Goal: Find specific page/section: Find specific page/section

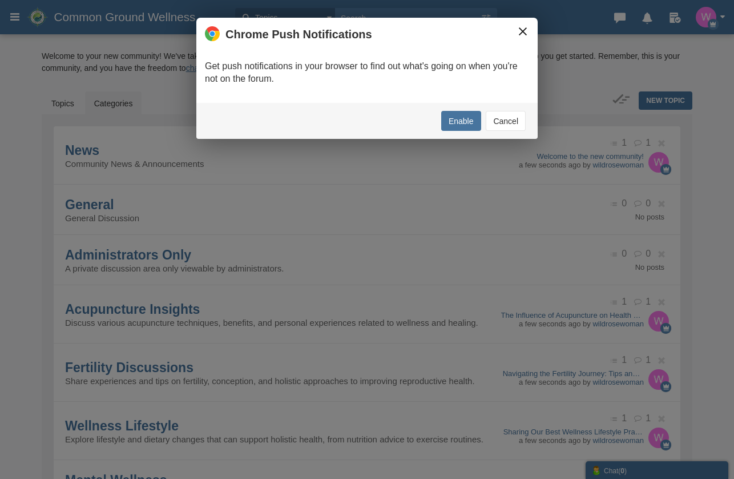
click at [521, 31] on button "×" at bounding box center [523, 31] width 13 height 13
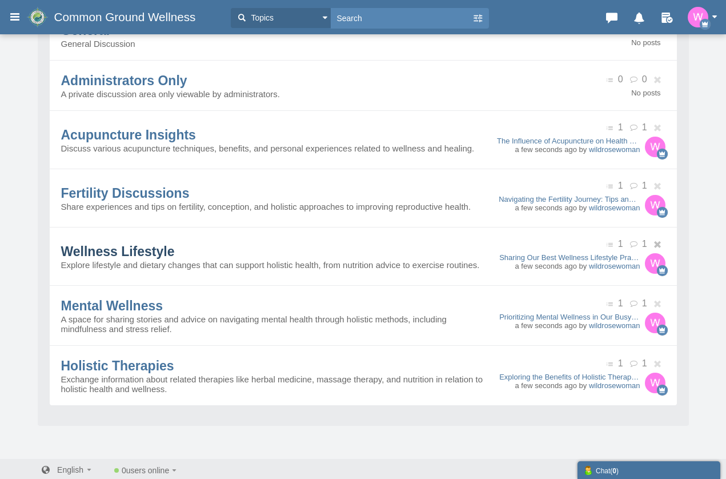
scroll to position [180, 0]
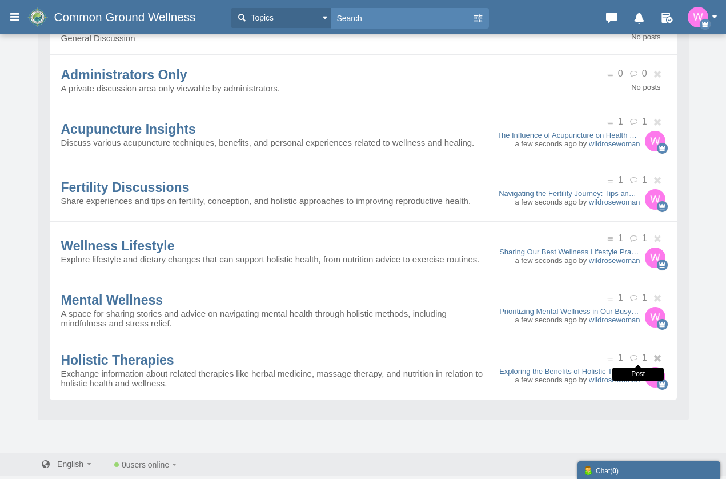
click at [634, 358] on icon at bounding box center [635, 358] width 13 height 8
click at [632, 357] on icon at bounding box center [635, 358] width 13 height 8
click at [633, 299] on icon at bounding box center [635, 298] width 13 height 8
click at [97, 300] on span "Mental Wellness" at bounding box center [112, 299] width 102 height 15
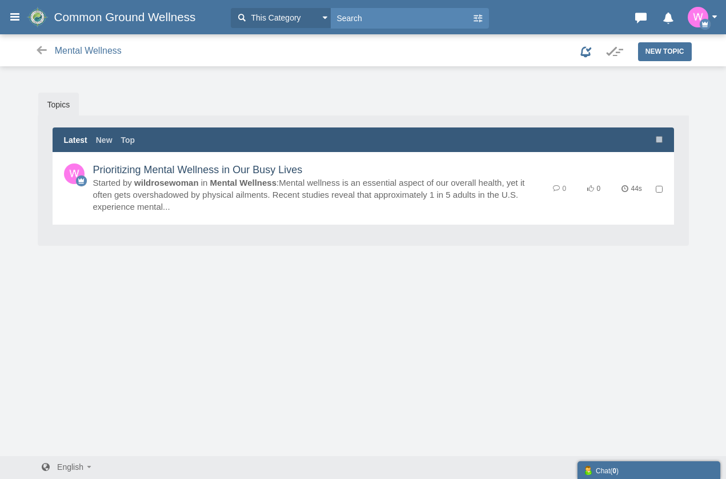
click at [303, 175] on link "Prioritizing Mental Wellness in Our Busy Lives" at bounding box center [198, 169] width 210 height 11
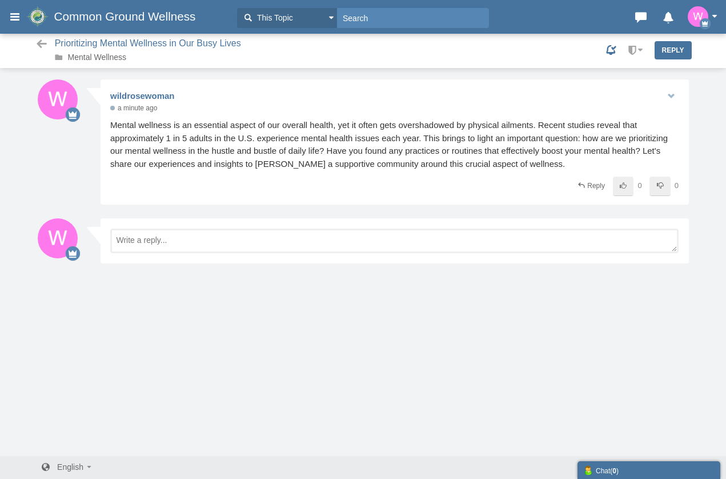
scroll to position [1, 0]
click at [41, 43] on icon at bounding box center [42, 43] width 14 height 11
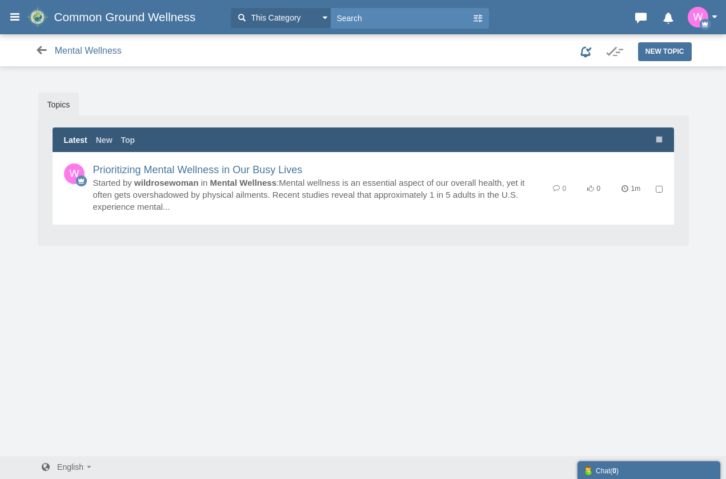
click at [41, 46] on icon at bounding box center [42, 50] width 14 height 11
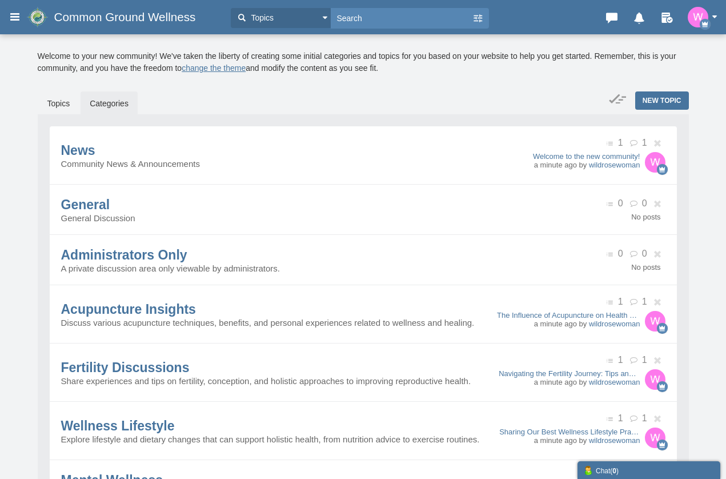
scroll to position [180, 0]
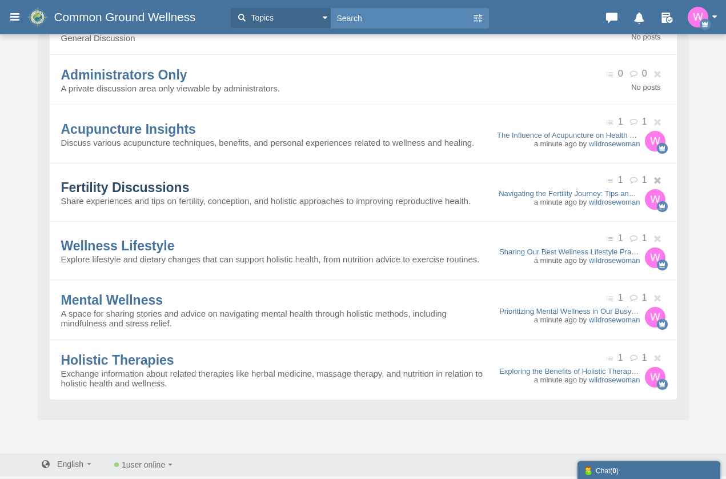
click at [139, 180] on span "Fertility Discussions" at bounding box center [125, 187] width 128 height 15
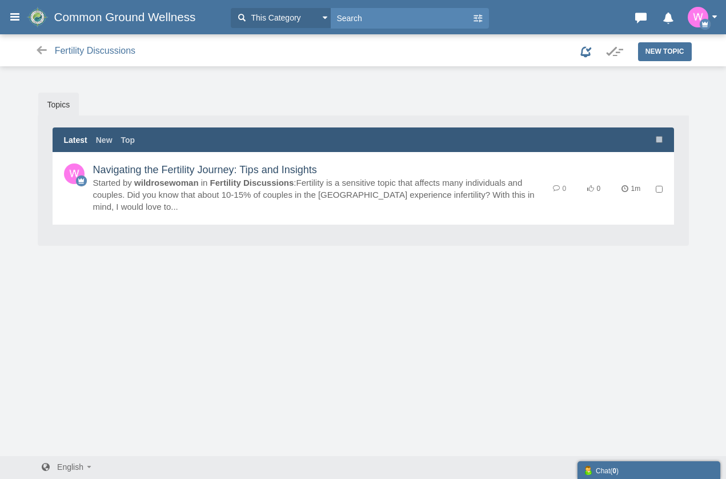
click at [298, 175] on link "Navigating the Fertility Journey: Tips and Insights" at bounding box center [205, 169] width 224 height 11
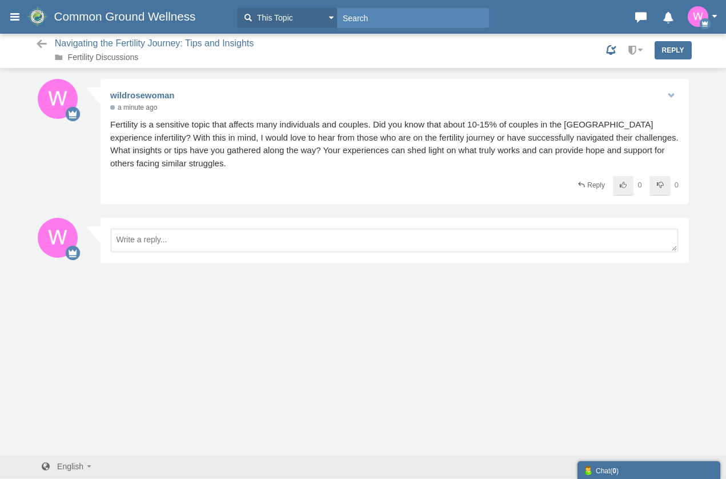
scroll to position [1, 0]
click at [39, 41] on icon at bounding box center [42, 43] width 14 height 11
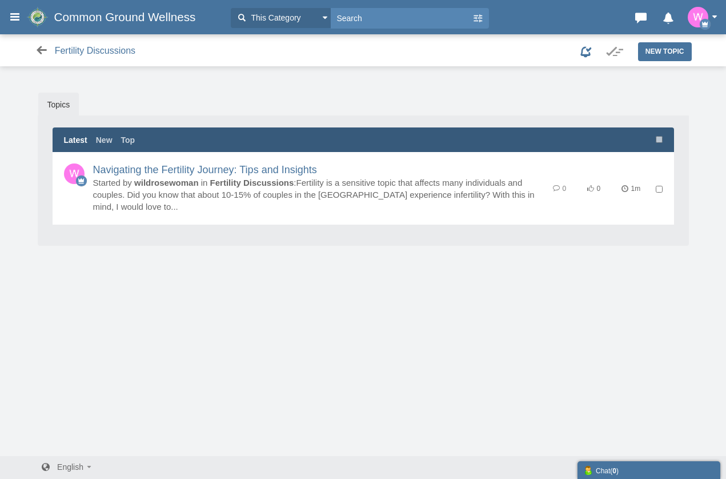
click at [41, 47] on icon at bounding box center [42, 50] width 14 height 11
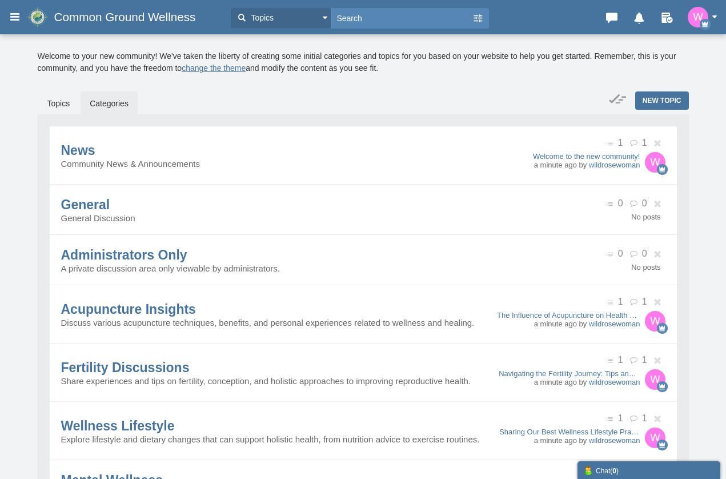
scroll to position [180, 0]
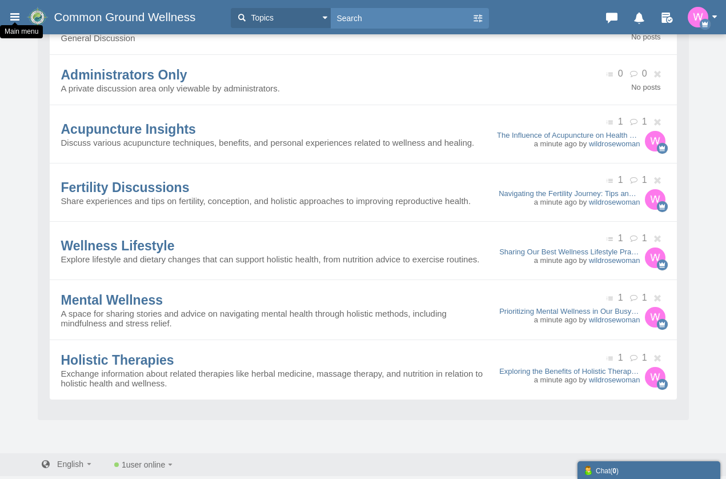
click at [11, 18] on icon at bounding box center [15, 16] width 13 height 21
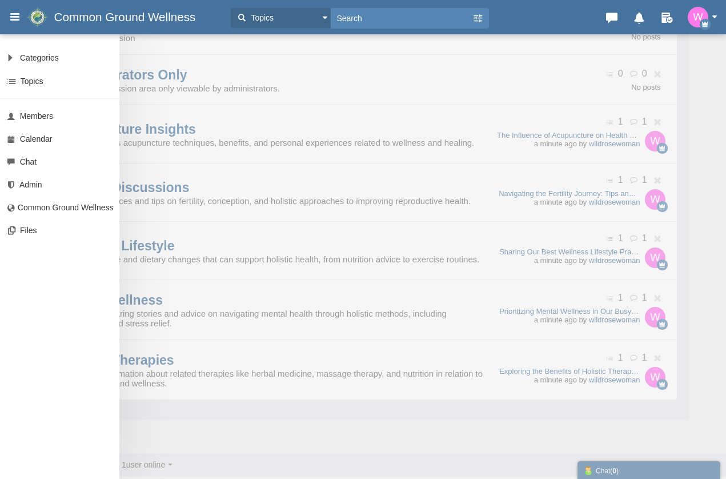
click at [11, 18] on icon at bounding box center [15, 16] width 13 height 21
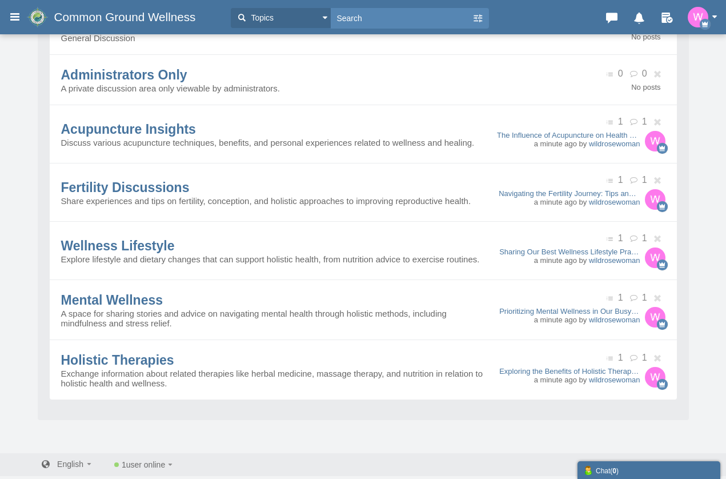
click at [11, 18] on icon at bounding box center [15, 16] width 13 height 21
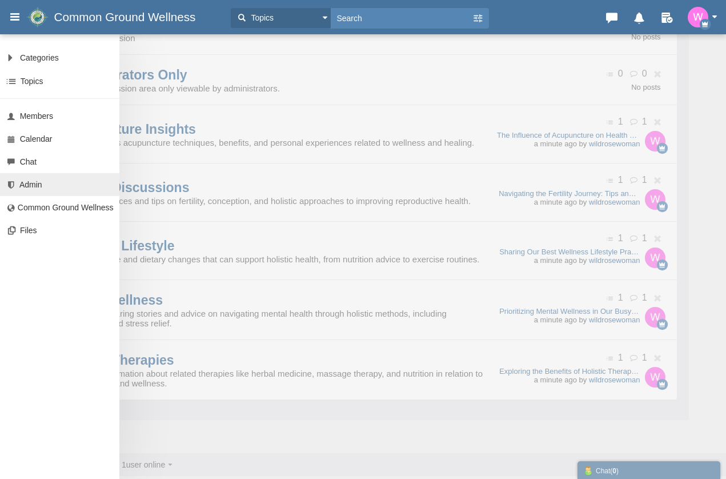
click at [35, 188] on span "Admin" at bounding box center [30, 184] width 23 height 9
click at [711, 12] on button "button" at bounding box center [705, 17] width 35 height 21
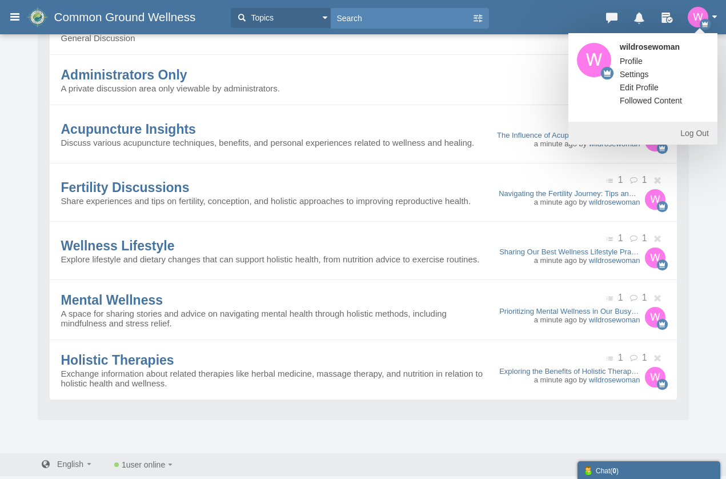
click at [708, 12] on button "button" at bounding box center [705, 17] width 35 height 21
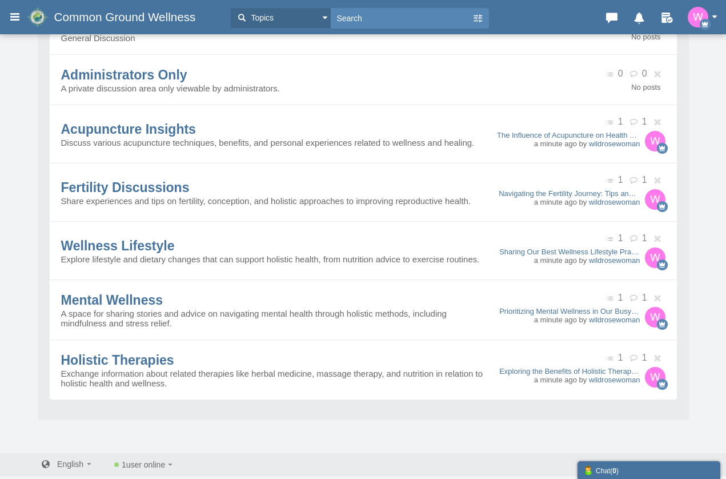
click at [1, 25] on div "Categories Members Calendar Common Ground Wellness Topics Topics Members" at bounding box center [363, 17] width 726 height 23
click at [7, 20] on div "Categories Members Calendar Common Ground Wellness Topics Topics Members" at bounding box center [363, 17] width 726 height 23
click at [15, 15] on icon at bounding box center [15, 16] width 13 height 21
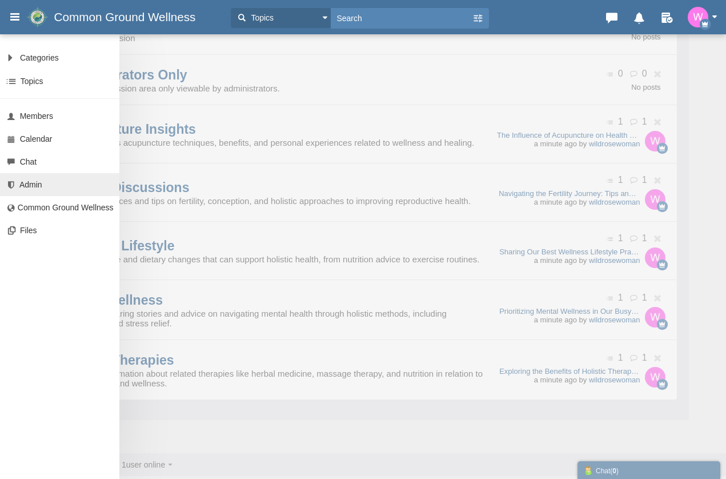
click at [42, 188] on span "Admin" at bounding box center [30, 184] width 23 height 9
